Goal: Task Accomplishment & Management: Use online tool/utility

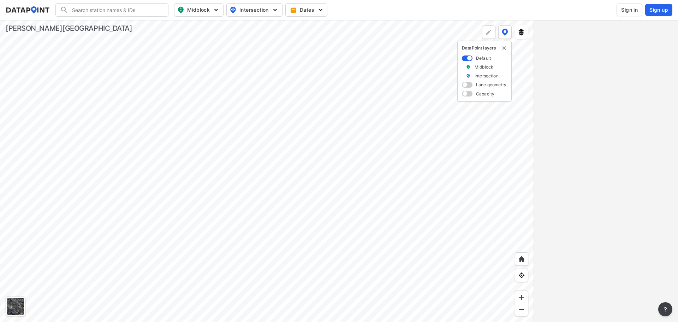
click at [293, 154] on div at bounding box center [267, 171] width 534 height 302
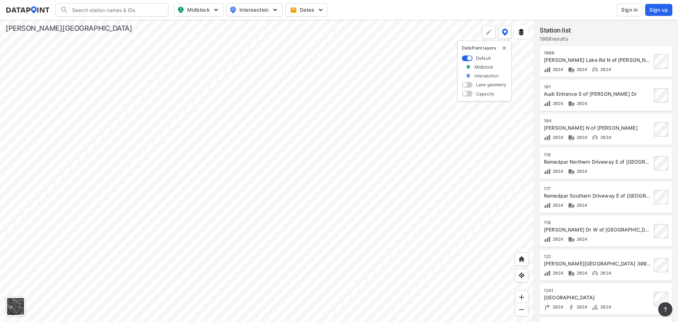
click at [464, 84] on span at bounding box center [467, 85] width 11 height 6
click at [464, 85] on input "checkbox" at bounding box center [464, 85] width 5 height 0
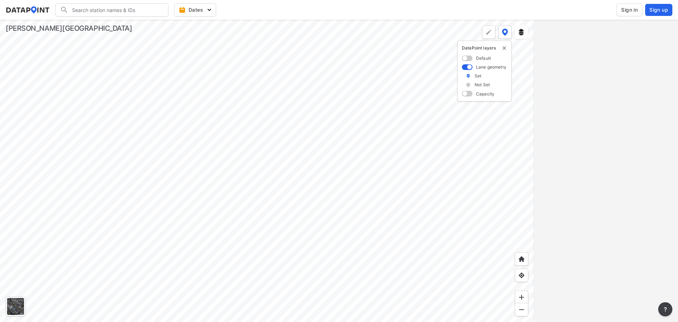
click at [231, 133] on div at bounding box center [267, 171] width 534 height 302
click at [268, 158] on div at bounding box center [267, 171] width 534 height 302
click at [180, 114] on div at bounding box center [267, 171] width 534 height 302
click at [332, 172] on div at bounding box center [267, 171] width 534 height 302
click at [241, 210] on div at bounding box center [267, 171] width 534 height 302
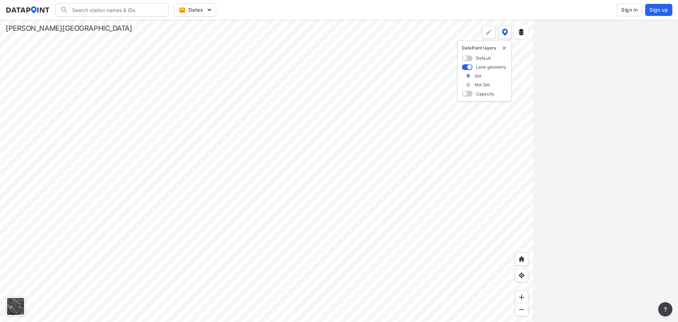
click at [208, 124] on div at bounding box center [267, 171] width 534 height 302
click at [300, 282] on div at bounding box center [267, 171] width 534 height 302
click at [263, 202] on div at bounding box center [267, 171] width 534 height 302
click at [192, 226] on div at bounding box center [267, 171] width 534 height 302
click at [280, 208] on div at bounding box center [267, 171] width 534 height 302
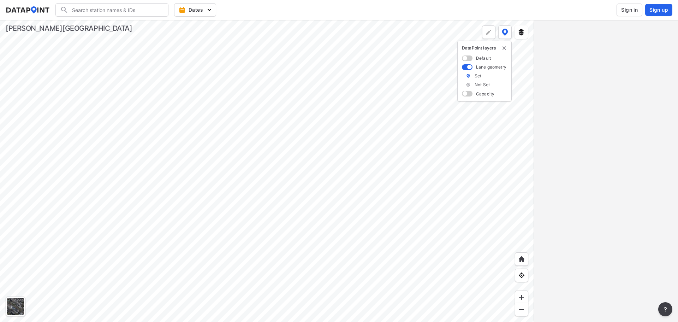
click at [310, 257] on div at bounding box center [267, 171] width 534 height 302
click at [416, 263] on div at bounding box center [267, 171] width 534 height 302
click at [158, 191] on div at bounding box center [267, 171] width 534 height 302
click at [302, 162] on div at bounding box center [267, 171] width 534 height 302
click at [309, 136] on div at bounding box center [267, 171] width 534 height 302
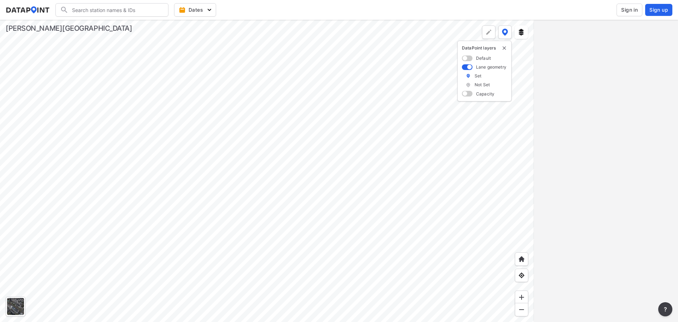
click at [213, 136] on div at bounding box center [267, 171] width 534 height 302
click at [412, 110] on div at bounding box center [267, 171] width 534 height 302
click at [435, 114] on div at bounding box center [267, 171] width 534 height 302
click at [262, 181] on div at bounding box center [267, 171] width 534 height 302
click at [158, 280] on div at bounding box center [267, 171] width 534 height 302
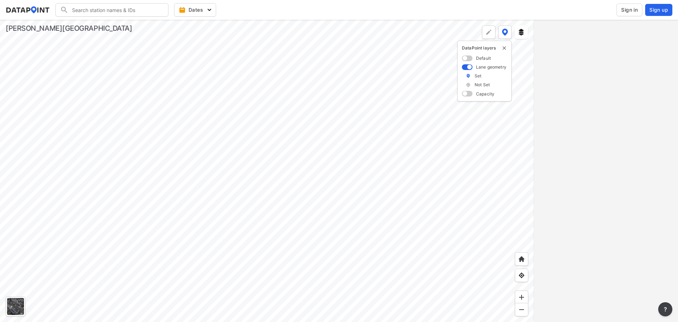
click at [270, 283] on div at bounding box center [267, 171] width 534 height 302
click at [328, 146] on div at bounding box center [267, 171] width 534 height 302
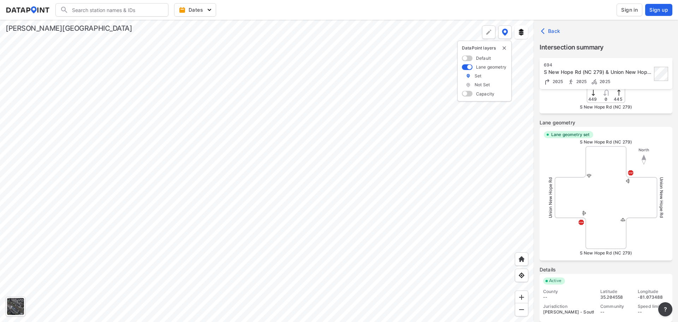
scroll to position [170, 0]
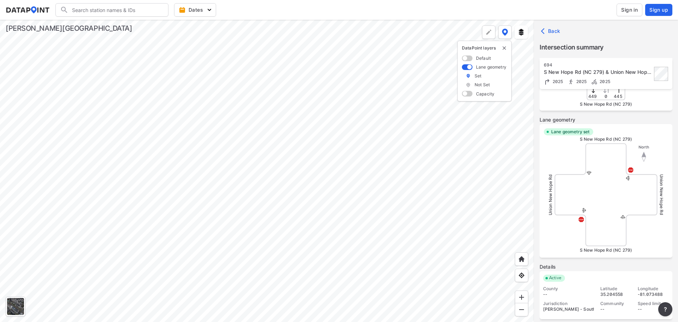
click at [348, 34] on div at bounding box center [267, 171] width 534 height 302
click at [422, 106] on div at bounding box center [267, 171] width 534 height 302
click at [263, 184] on div at bounding box center [267, 171] width 534 height 302
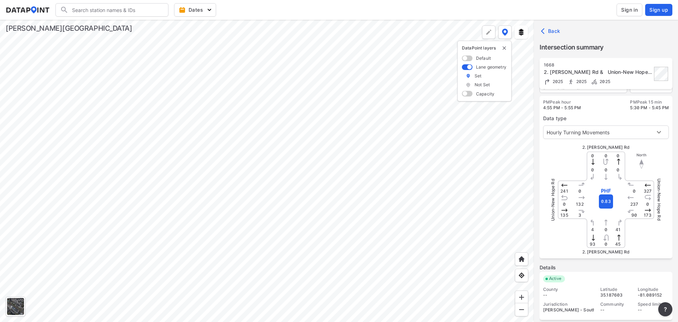
scroll to position [24, 0]
click at [574, 279] on div "Active County -- Jurisdiction [PERSON_NAME] - South... Latitude 35.187603 Commu…" at bounding box center [605, 295] width 133 height 48
click at [639, 128] on body "Search Please enter a search term. Dates Sign in Sign up Import Data Templates …" at bounding box center [339, 161] width 678 height 322
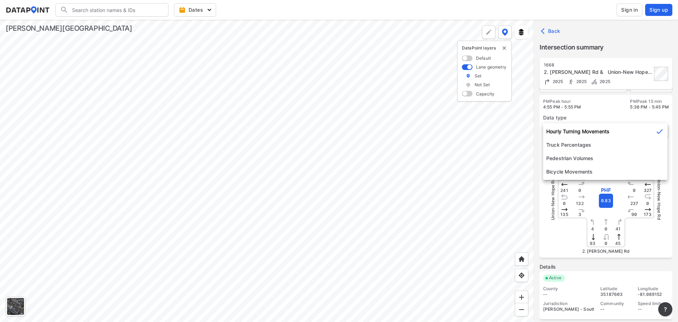
click at [628, 253] on div at bounding box center [339, 161] width 678 height 322
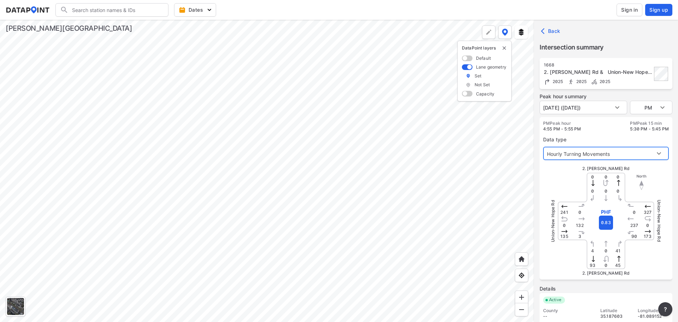
scroll to position [0, 0]
click at [632, 13] on span "Sign in" at bounding box center [629, 9] width 17 height 7
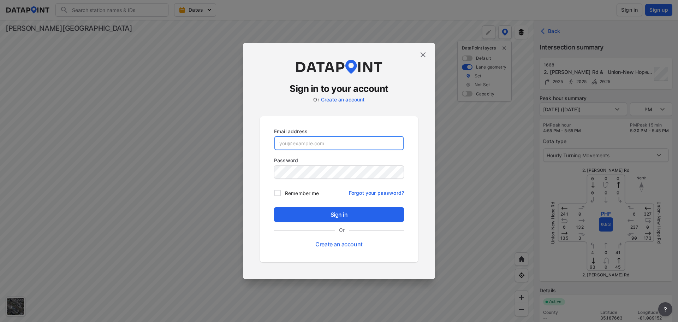
click at [311, 145] on input "email" at bounding box center [338, 143] width 129 height 14
click at [298, 145] on input "email" at bounding box center [338, 143] width 129 height 14
type input "[PERSON_NAME][EMAIL_ADDRESS][PERSON_NAME][PERSON_NAME][DOMAIN_NAME]"
click at [274, 207] on button "Sign in" at bounding box center [339, 214] width 130 height 15
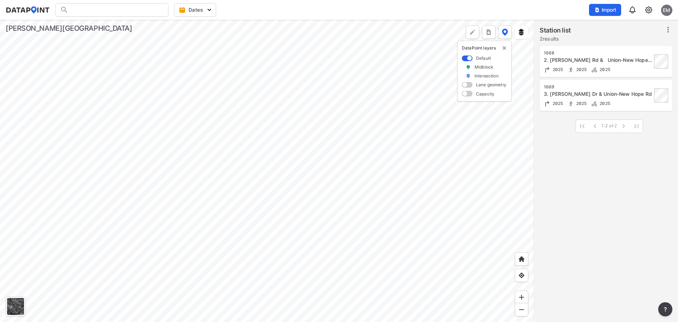
click at [282, 229] on div at bounding box center [267, 171] width 534 height 302
click at [333, 190] on div at bounding box center [267, 171] width 534 height 302
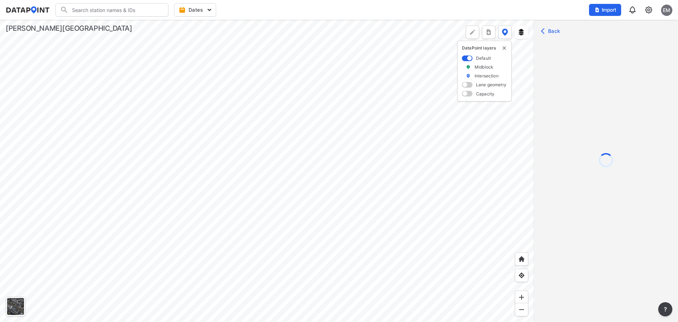
click at [470, 82] on span at bounding box center [467, 85] width 11 height 6
click at [466, 85] on input "checkbox" at bounding box center [464, 85] width 5 height 0
click at [277, 164] on div at bounding box center [267, 171] width 534 height 302
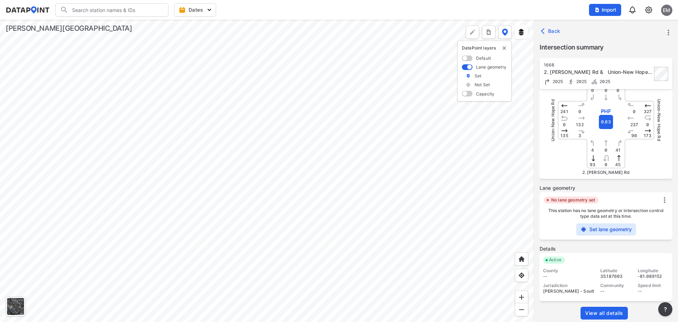
scroll to position [108, 0]
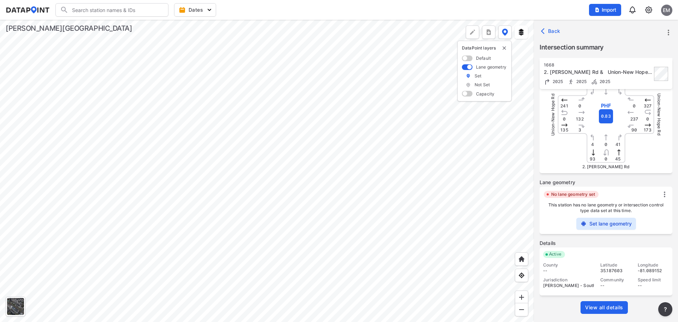
click at [612, 226] on label "Set lane geometry" at bounding box center [610, 223] width 42 height 7
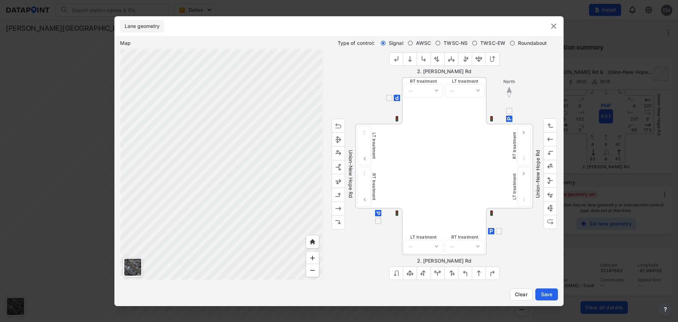
click at [453, 43] on span "TWSC-NS" at bounding box center [455, 43] width 24 height 7
click at [440, 43] on input "TWSC-NS" at bounding box center [438, 43] width 6 height 6
radio input "true"
click at [337, 183] on img "outlined primary button group" at bounding box center [338, 180] width 7 height 7
click at [549, 195] on img "outlined primary button group" at bounding box center [549, 194] width 7 height 7
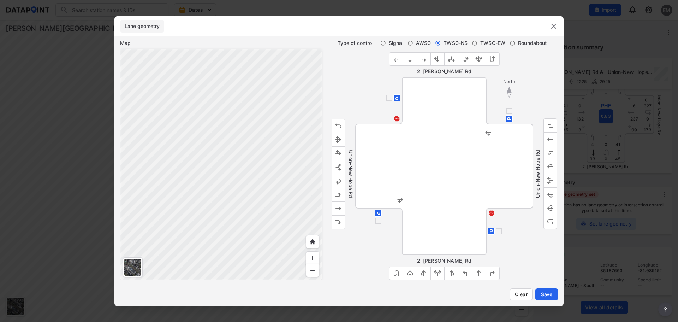
click at [434, 273] on img "outlined primary button group" at bounding box center [437, 272] width 7 height 7
click at [551, 297] on span "Save" at bounding box center [546, 293] width 14 height 7
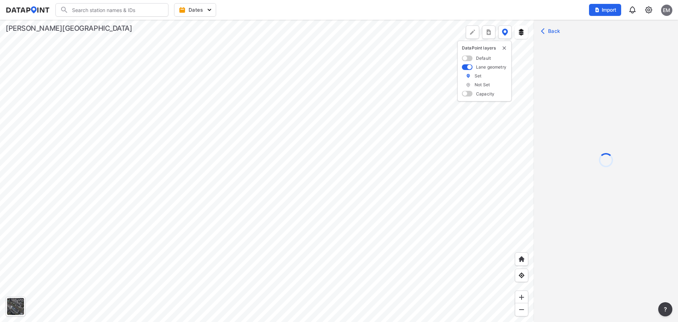
scroll to position [0, 0]
click at [275, 209] on div at bounding box center [267, 171] width 534 height 302
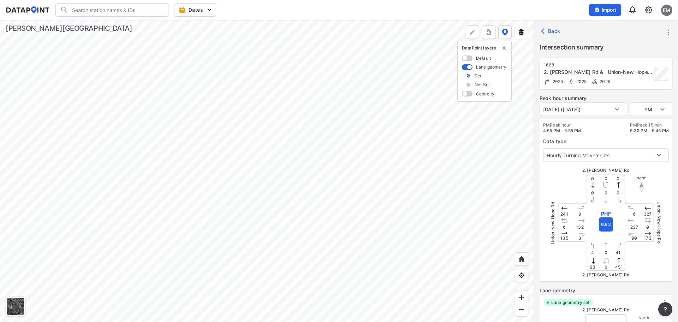
click at [485, 154] on div at bounding box center [267, 171] width 534 height 302
click at [353, 152] on div at bounding box center [267, 171] width 534 height 302
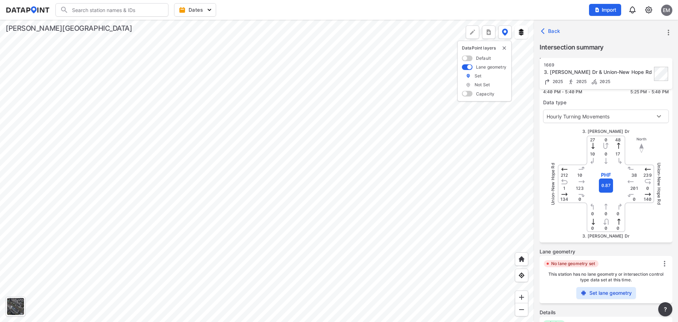
scroll to position [71, 0]
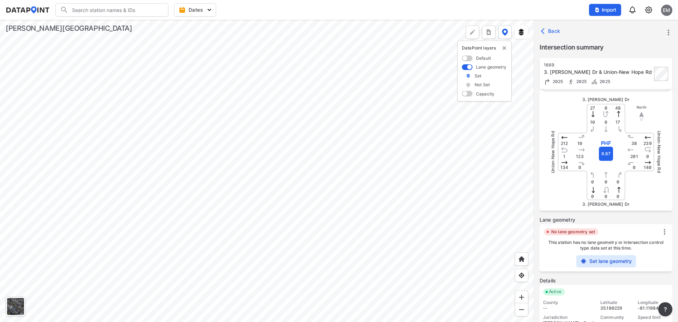
click at [614, 267] on div "No lane geometry set This station has no lane geometry or intersection control …" at bounding box center [605, 247] width 133 height 47
click at [615, 263] on label "Set lane geometry" at bounding box center [610, 260] width 42 height 7
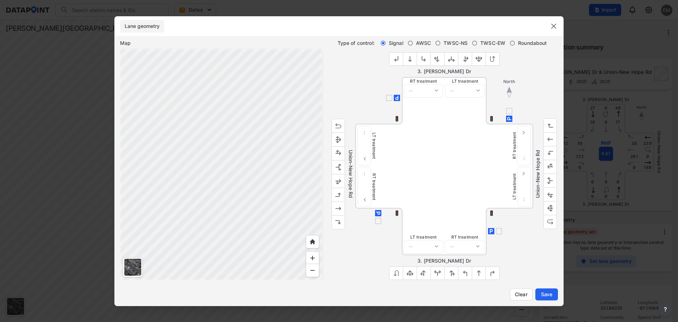
click at [452, 62] on button "outlined primary button group" at bounding box center [451, 58] width 14 height 13
click at [448, 43] on span "TWSC-NS" at bounding box center [455, 43] width 24 height 7
click at [440, 43] on input "TWSC-NS" at bounding box center [438, 43] width 6 height 6
radio input "true"
click at [451, 56] on img "outlined primary button group" at bounding box center [450, 58] width 7 height 7
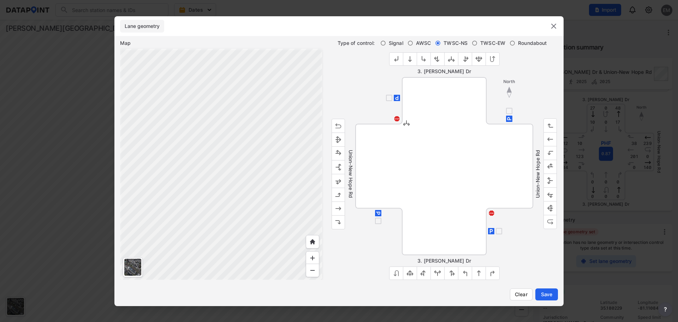
click at [553, 127] on button "outlined primary button group" at bounding box center [549, 125] width 13 height 14
click at [551, 125] on img "outlined primary button group" at bounding box center [549, 125] width 7 height 7
click at [550, 137] on img "outlined primary button group" at bounding box center [549, 139] width 7 height 7
click at [337, 193] on img "outlined primary button group" at bounding box center [338, 194] width 7 height 7
click at [340, 209] on img "outlined primary button group" at bounding box center [338, 207] width 7 height 7
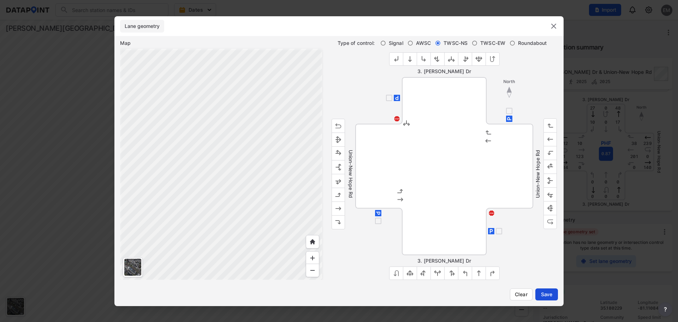
click at [549, 293] on span "Save" at bounding box center [546, 293] width 14 height 7
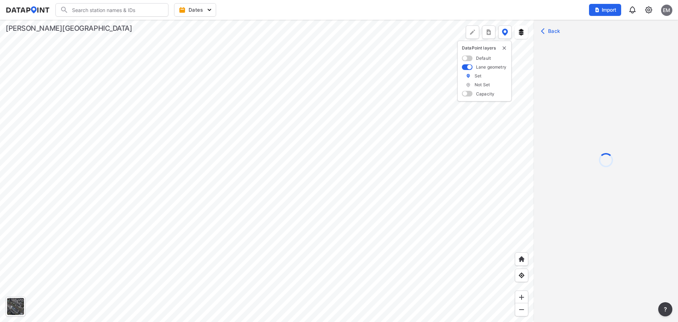
click at [377, 184] on div at bounding box center [267, 171] width 534 height 302
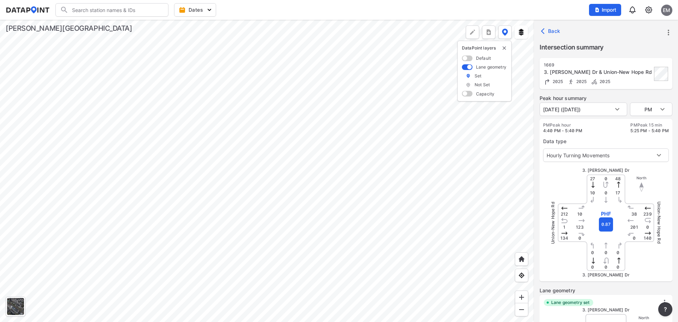
click at [348, 174] on div at bounding box center [267, 171] width 534 height 302
click at [328, 176] on div at bounding box center [267, 171] width 534 height 302
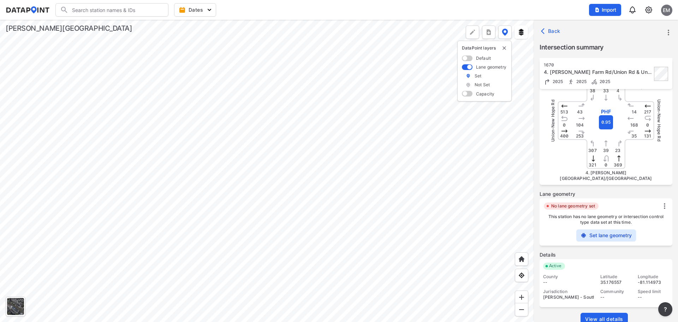
scroll to position [108, 0]
click at [615, 231] on label "Set lane geometry" at bounding box center [610, 234] width 42 height 7
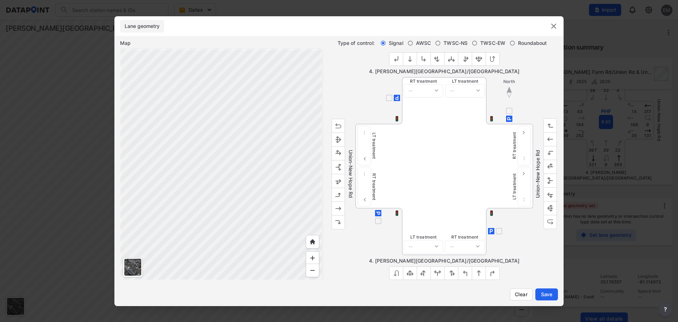
click at [476, 59] on img "outlined primary button group" at bounding box center [478, 58] width 7 height 7
click at [412, 273] on img "outlined primary button group" at bounding box center [409, 272] width 7 height 7
click at [336, 194] on img "outlined primary button group" at bounding box center [338, 194] width 7 height 7
click at [339, 182] on img "outlined primary button group" at bounding box center [338, 180] width 7 height 7
click at [549, 152] on img "outlined primary button group" at bounding box center [549, 152] width 7 height 7
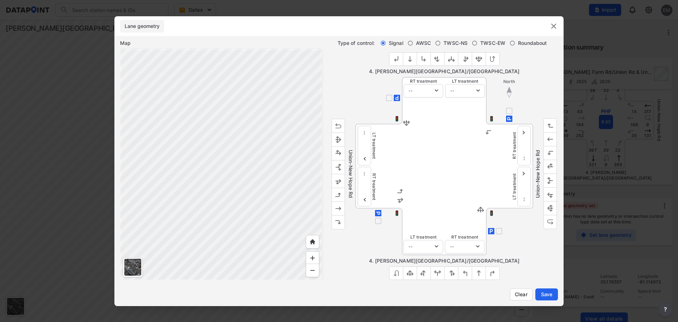
click at [551, 168] on img "outlined primary button group" at bounding box center [549, 166] width 7 height 7
click at [433, 246] on select "-- Protected Permitted" at bounding box center [423, 246] width 40 height 13
select select "0"
click at [403, 240] on select "-- Protected Permitted" at bounding box center [423, 246] width 40 height 13
select select "0"
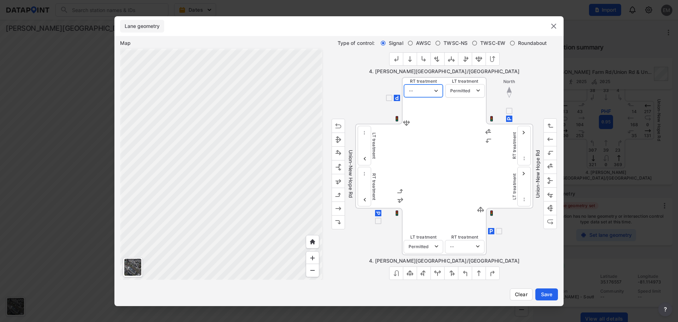
click at [428, 85] on select "-- Protected Permitted" at bounding box center [423, 90] width 40 height 13
select select "0"
click at [403, 84] on select "-- Protected Permitted" at bounding box center [423, 90] width 40 height 13
select select "0"
click at [362, 188] on select "-- Protected Permitted" at bounding box center [364, 187] width 13 height 40
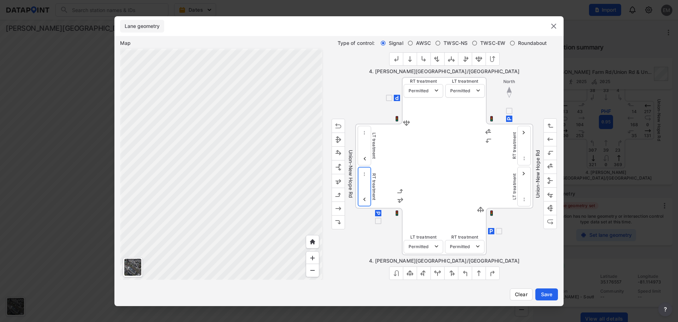
select select "0"
click at [358, 167] on select "-- Protected Permitted" at bounding box center [364, 187] width 13 height 40
select select "0"
click at [547, 290] on span "Save" at bounding box center [546, 293] width 14 height 7
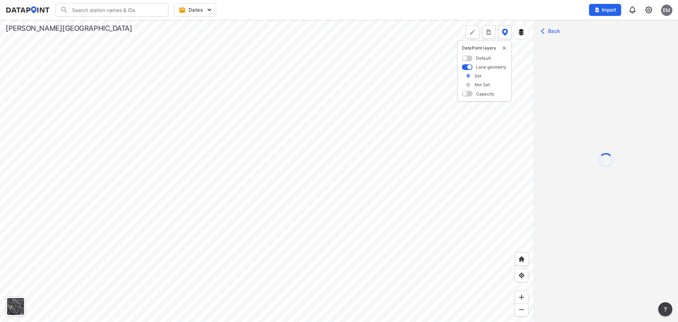
scroll to position [0, 0]
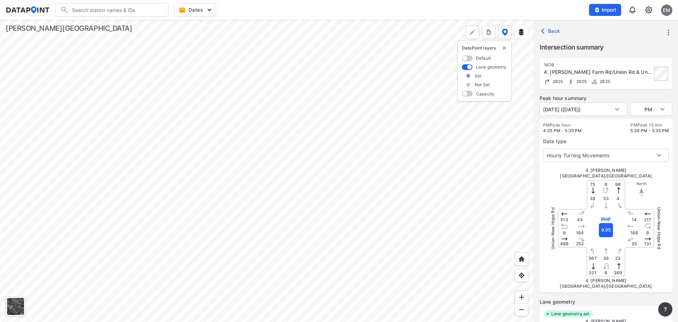
type input "5678"
click at [371, 229] on div at bounding box center [267, 171] width 534 height 302
click at [286, 206] on div at bounding box center [267, 171] width 534 height 302
